Goal: Task Accomplishment & Management: Complete application form

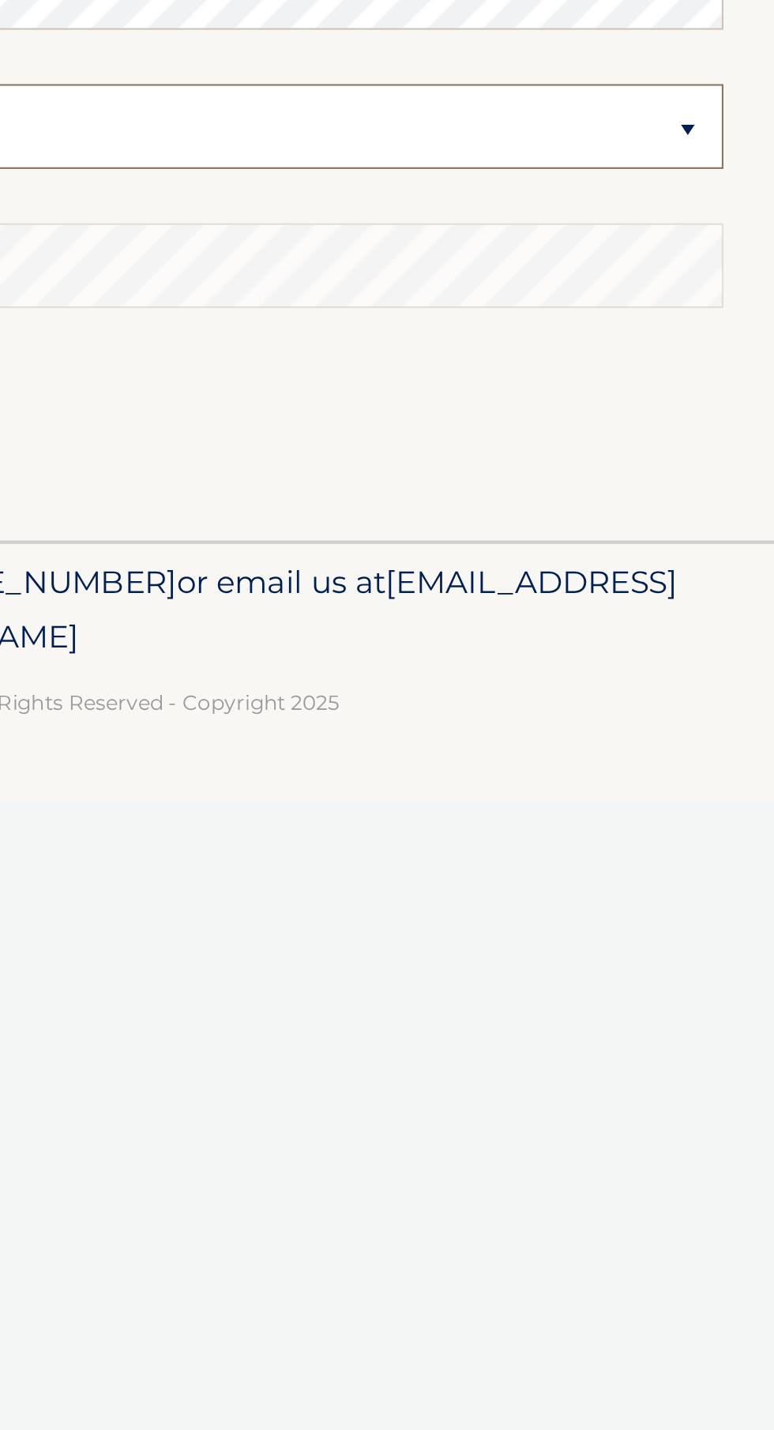
click at [736, 621] on select "Select a Security Question What was the name of your elementary school? What is…" at bounding box center [387, 617] width 727 height 39
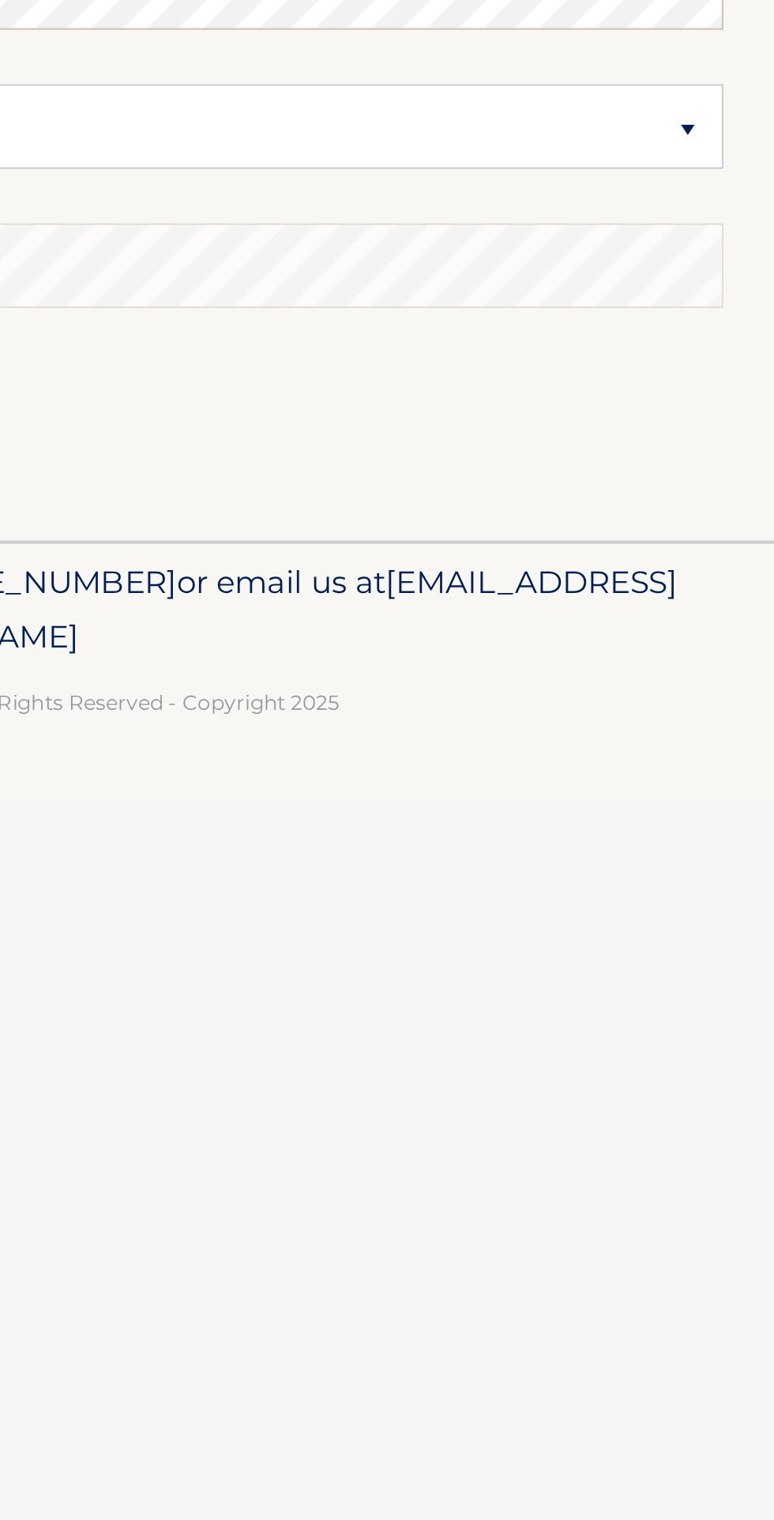
click at [504, 1262] on div "Cal Automotive Menu Login Register Register" at bounding box center [387, 760] width 774 height 1520
